Goal: Find specific page/section: Find specific page/section

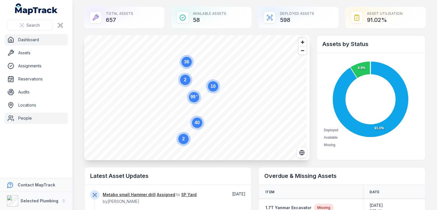
click at [22, 120] on link "People" at bounding box center [36, 118] width 63 height 11
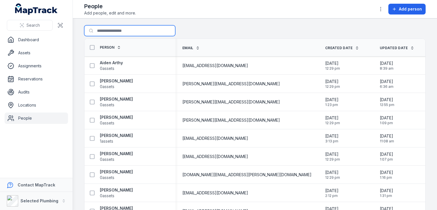
click at [107, 29] on input "Search for people" at bounding box center [129, 30] width 91 height 11
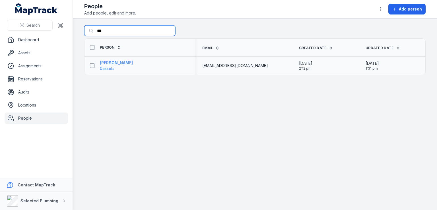
type input "***"
click at [116, 66] on span "0 assets" at bounding box center [116, 69] width 33 height 6
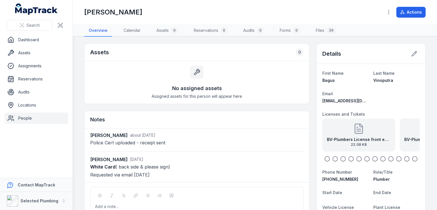
scroll to position [28, 0]
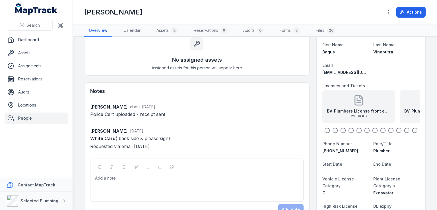
click at [357, 103] on icon at bounding box center [359, 103] width 4 height 0
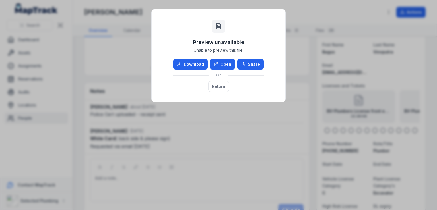
click at [243, 138] on div "Preview unavailable Unable to preview this file. Download Open Share OR Return" at bounding box center [218, 105] width 437 height 210
click at [334, 10] on div "Preview unavailable Unable to preview this file. Download Open Share OR Return" at bounding box center [218, 105] width 437 height 210
click at [225, 88] on button "Return" at bounding box center [218, 86] width 21 height 11
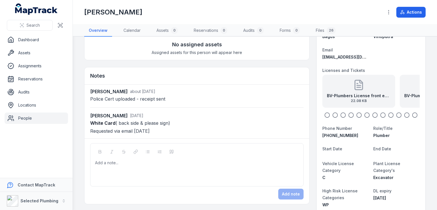
scroll to position [57, 0]
